Goal: Information Seeking & Learning: Understand process/instructions

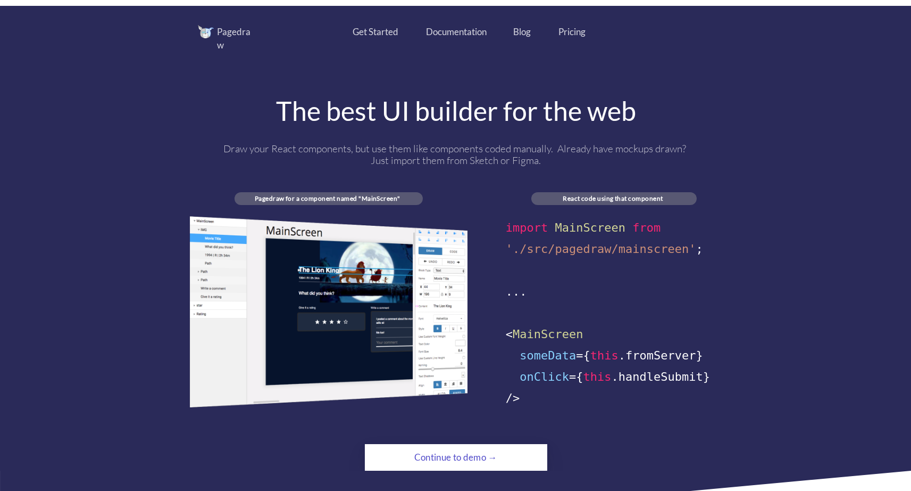
scroll to position [554, 0]
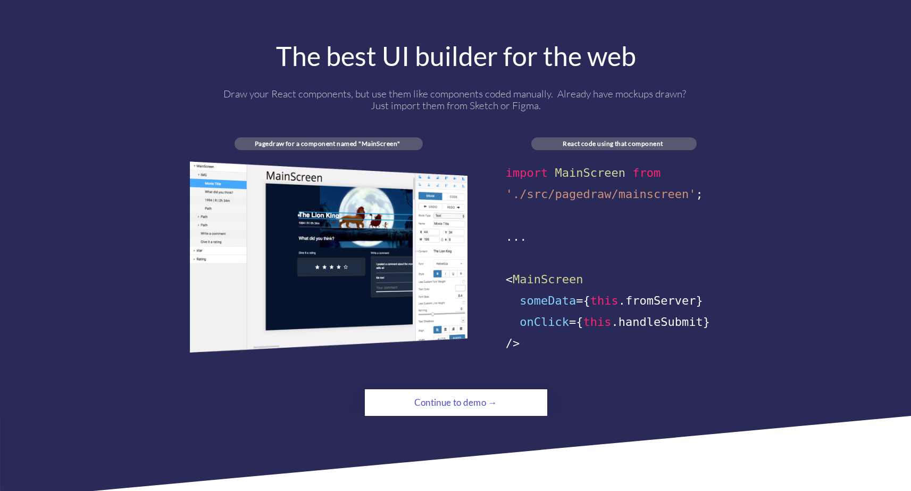
click at [485, 51] on div "The best UI builder for the web" at bounding box center [456, 56] width 533 height 27
click at [320, 88] on div "Draw your React components, but use them like components coded manually. Alread…" at bounding box center [456, 99] width 476 height 23
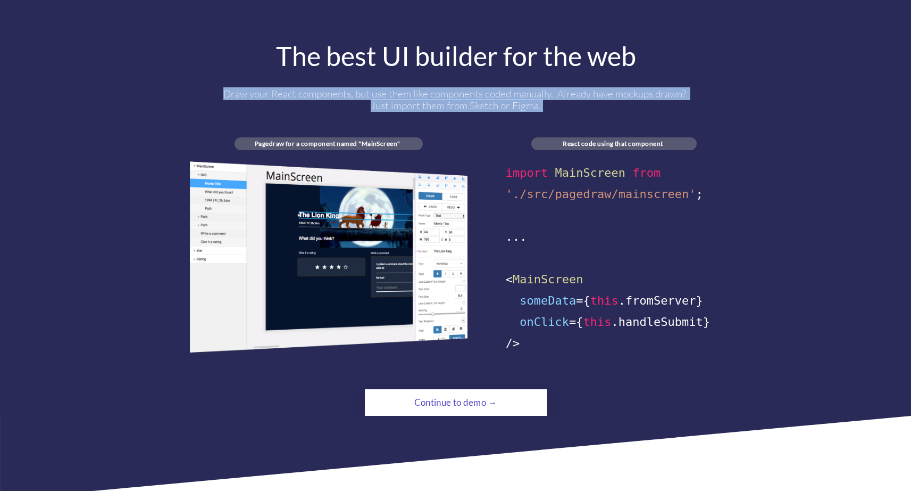
click at [320, 88] on div "Draw your React components, but use them like components coded manually. Alread…" at bounding box center [456, 99] width 476 height 23
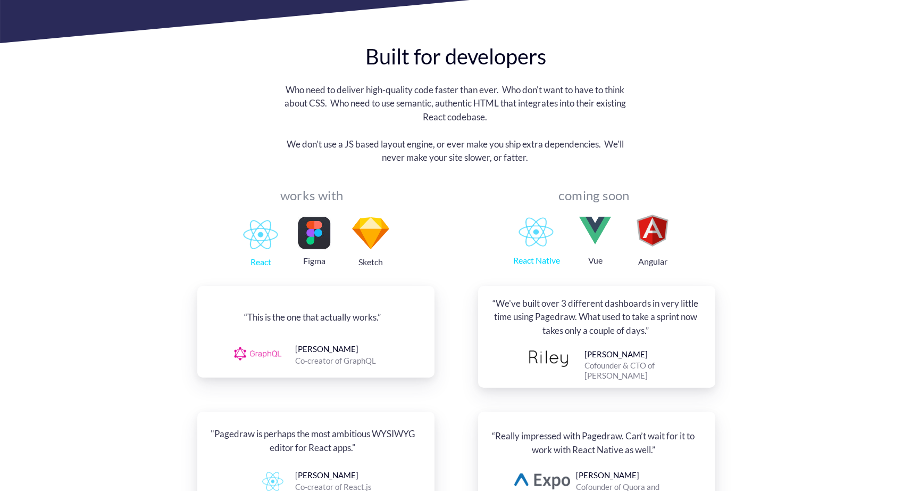
scroll to position [863, 0]
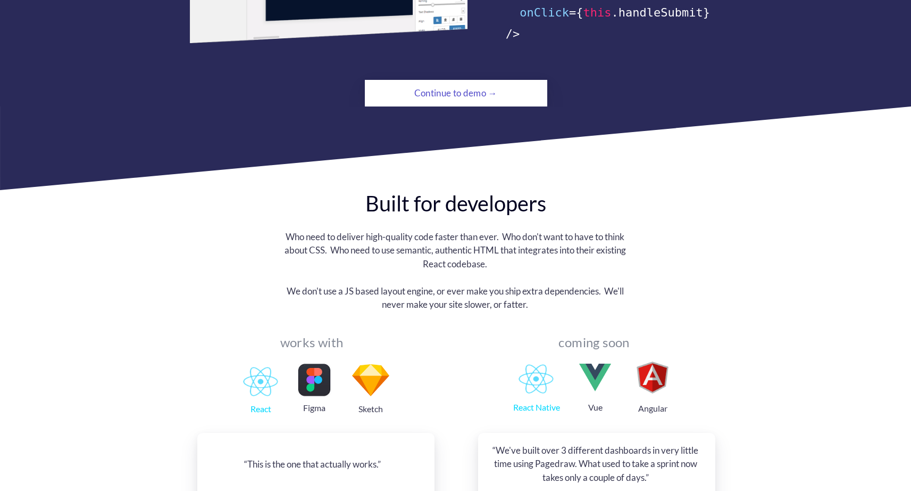
click at [450, 86] on div "Continue to demo →" at bounding box center [456, 92] width 125 height 21
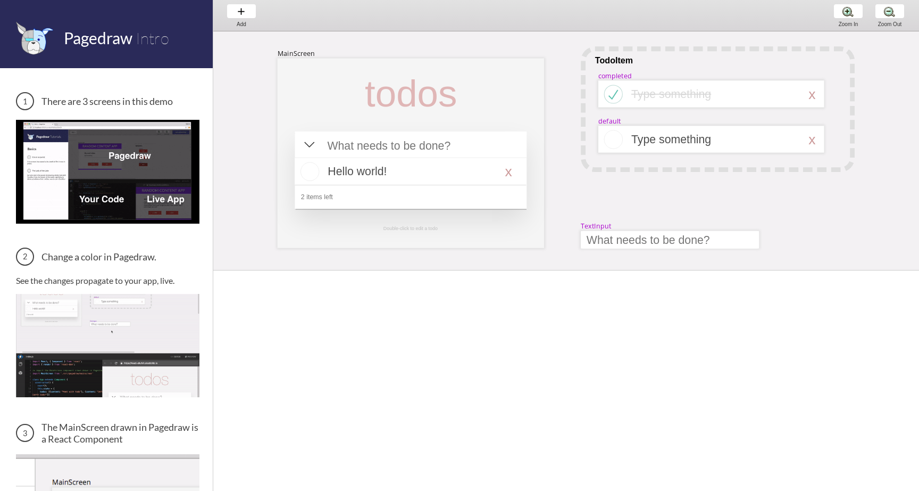
scroll to position [0, 3]
click at [139, 312] on img at bounding box center [108, 345] width 184 height 103
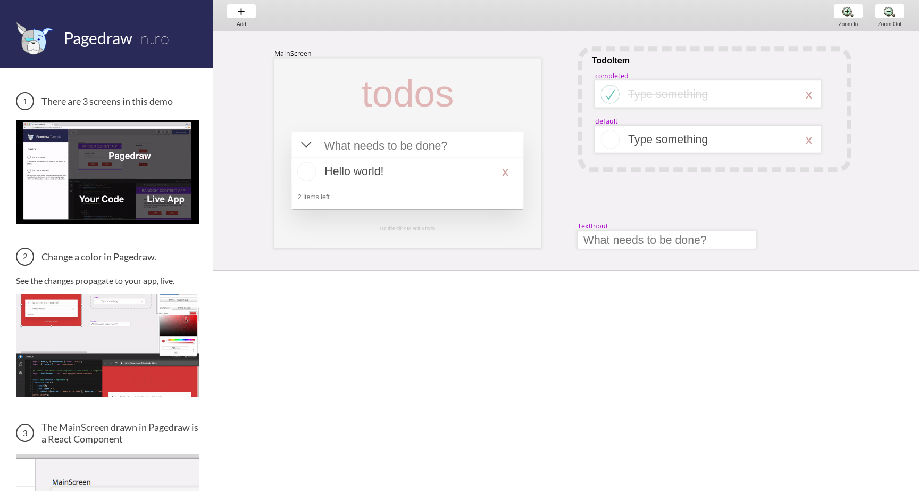
click at [134, 183] on img at bounding box center [108, 171] width 184 height 103
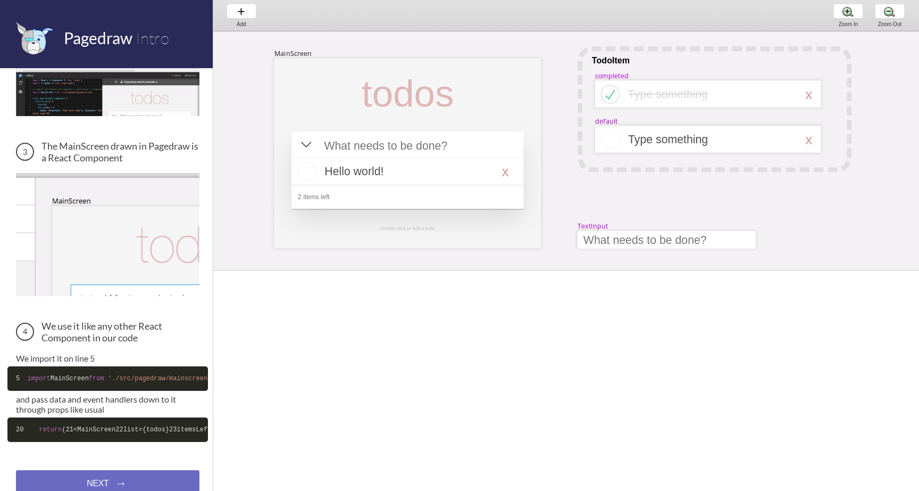
scroll to position [347, 0]
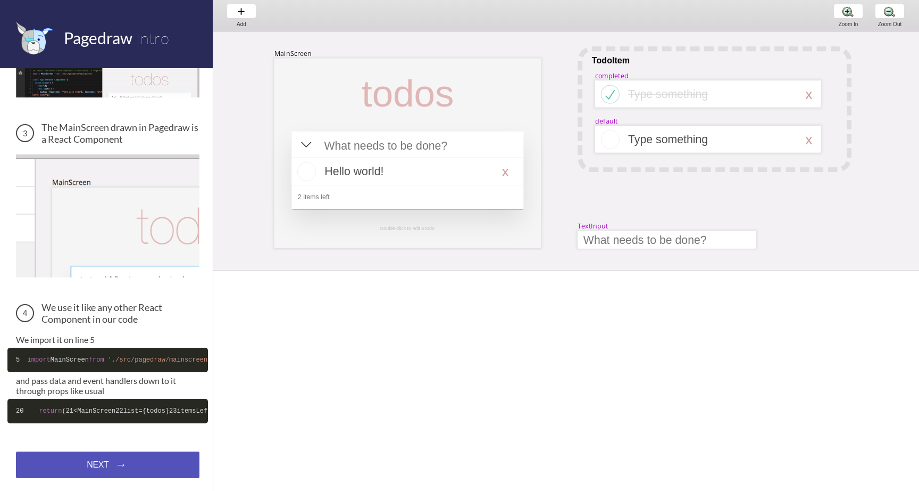
click at [122, 461] on div "NEXT → NEXT → NEXT →" at bounding box center [108, 464] width 184 height 27
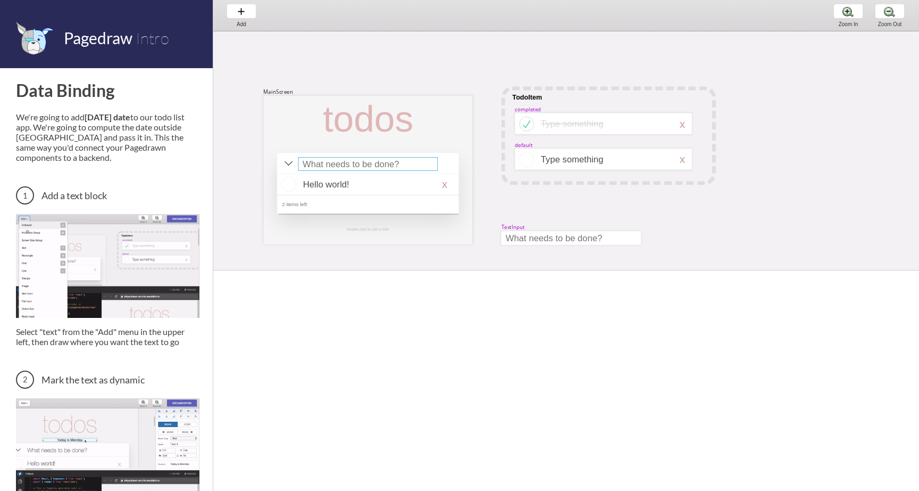
click at [378, 164] on div at bounding box center [368, 164] width 139 height 14
select select "15"
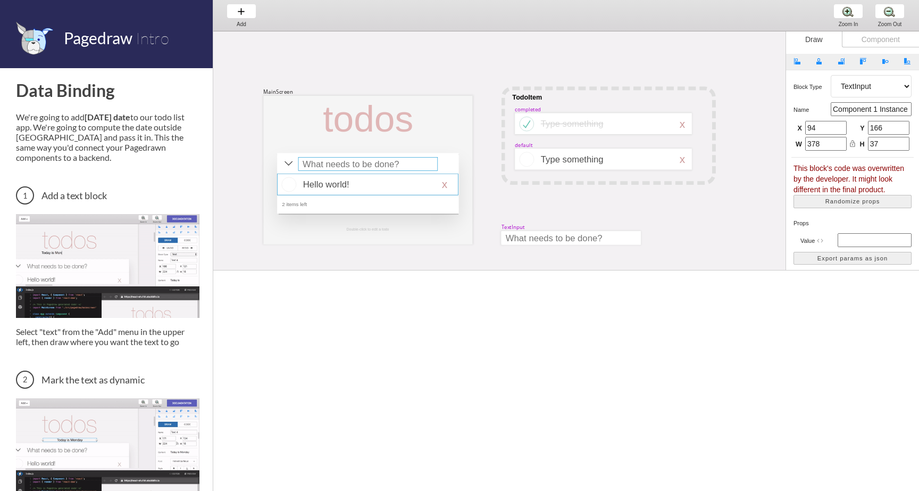
click at [358, 181] on div at bounding box center [367, 183] width 181 height 21
select select "16"
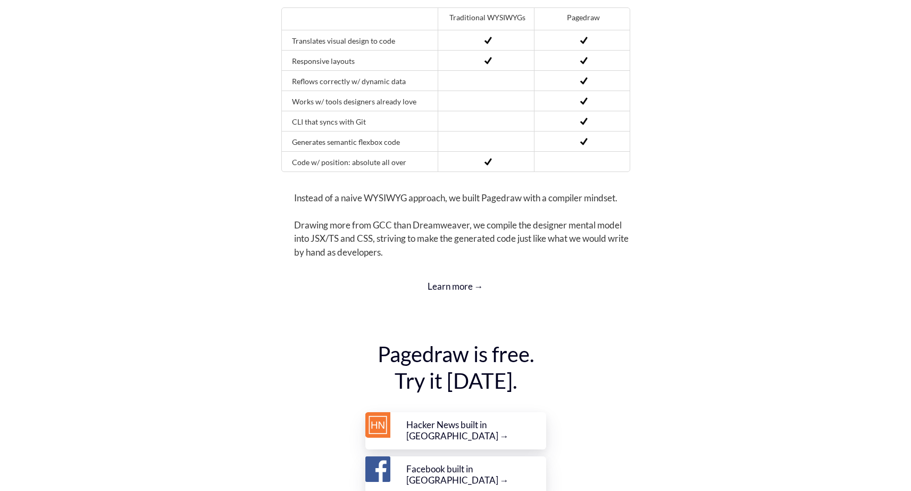
scroll to position [3795, 0]
